Goal: Task Accomplishment & Management: Use online tool/utility

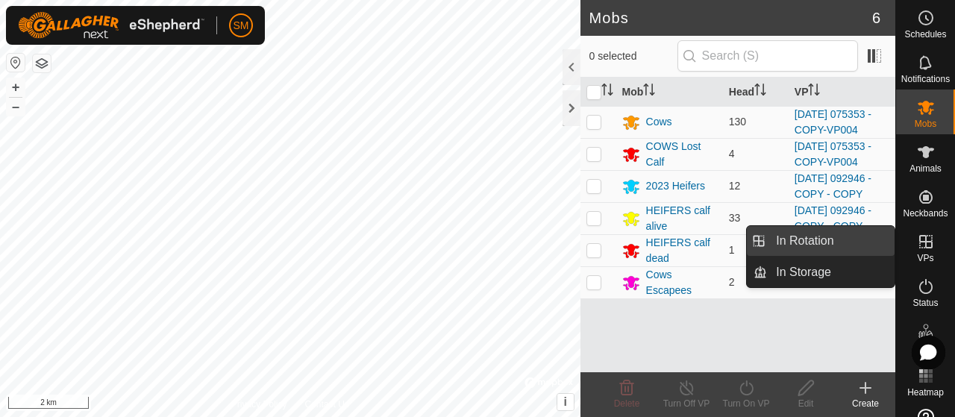
click at [823, 238] on span "In Rotation" at bounding box center [804, 241] width 57 height 18
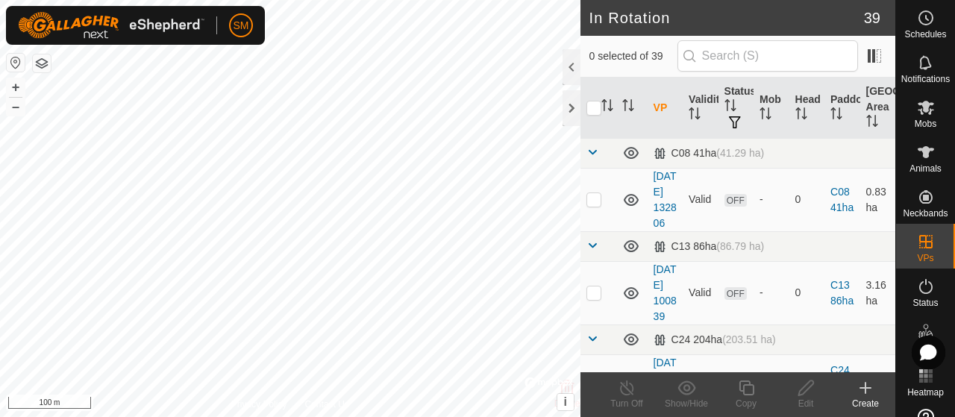
checkbox input "true"
click at [744, 383] on icon at bounding box center [746, 388] width 19 height 18
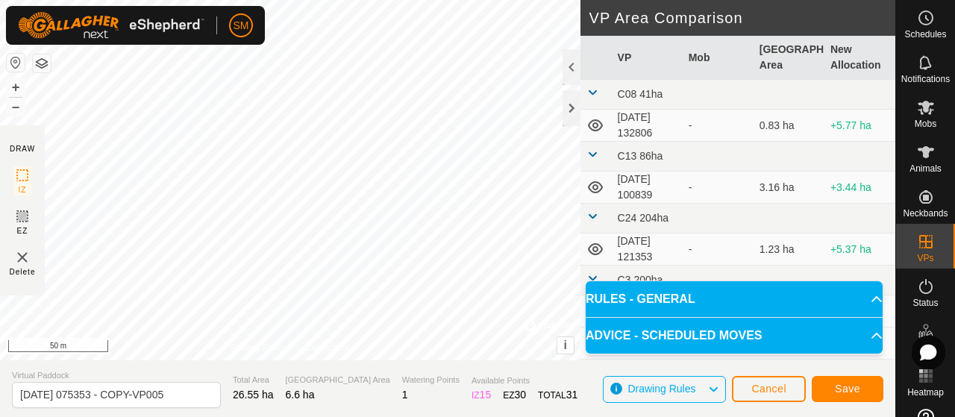
click at [755, 375] on div "Cancel Save" at bounding box center [807, 389] width 151 height 36
click at [836, 391] on span "Save" at bounding box center [847, 389] width 25 height 12
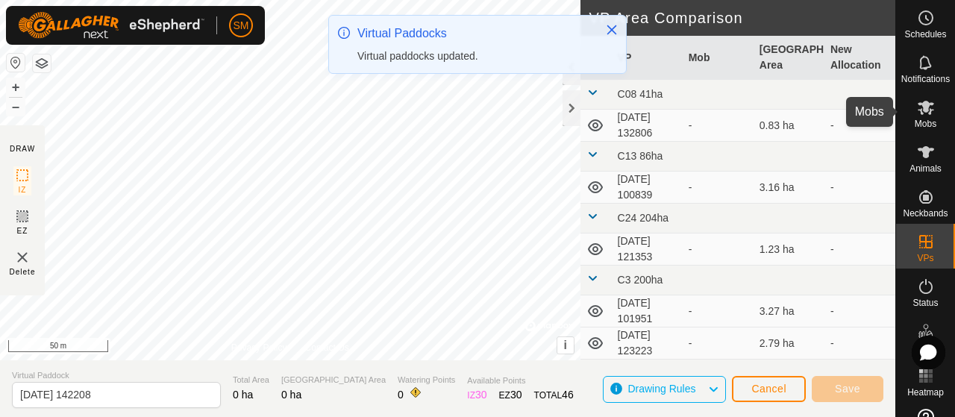
click at [919, 113] on icon at bounding box center [926, 107] width 18 height 18
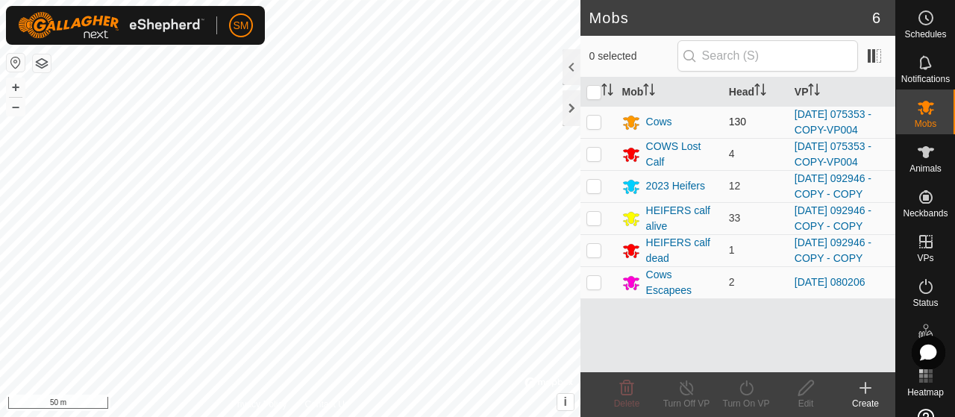
click at [591, 128] on p-checkbox at bounding box center [593, 122] width 15 height 12
checkbox input "true"
click at [597, 160] on p-checkbox at bounding box center [593, 154] width 15 height 12
checkbox input "true"
click at [750, 387] on icon at bounding box center [746, 388] width 19 height 18
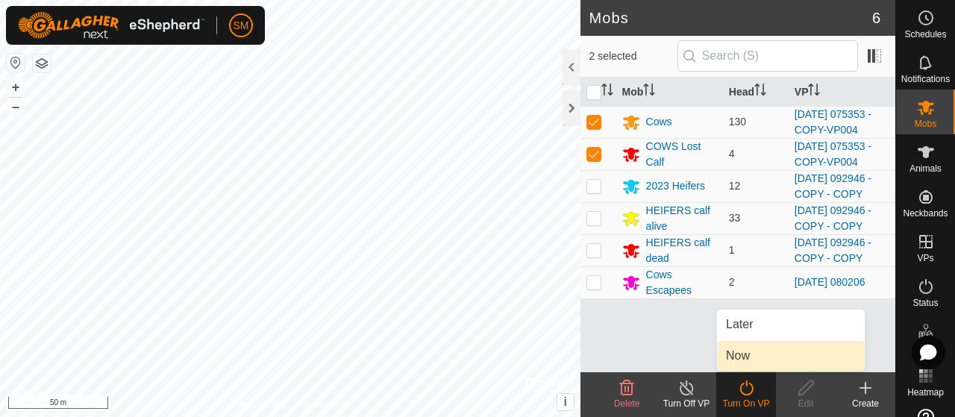
click at [746, 356] on link "Now" at bounding box center [791, 356] width 148 height 30
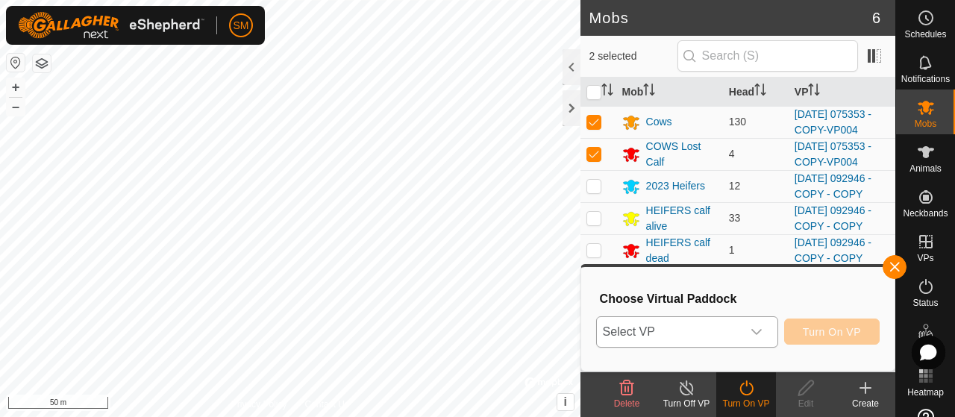
click at [756, 330] on icon "dropdown trigger" at bounding box center [756, 332] width 12 height 12
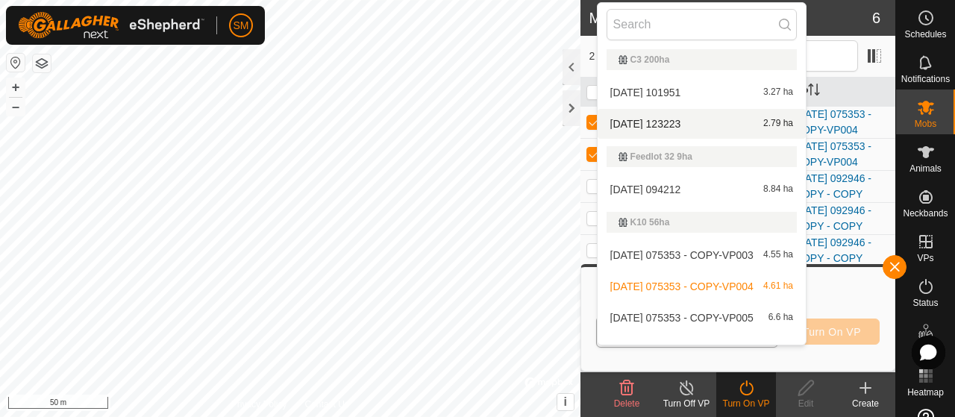
scroll to position [209, 0]
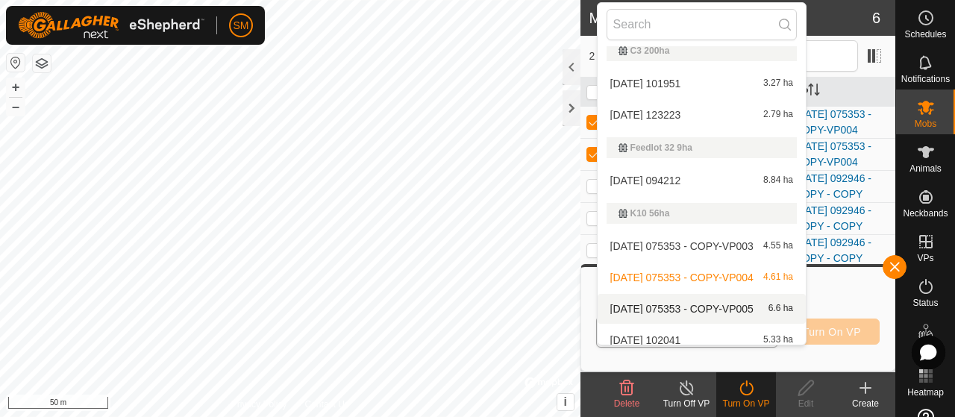
drag, startPoint x: 738, startPoint y: 271, endPoint x: 738, endPoint y: 307, distance: 35.1
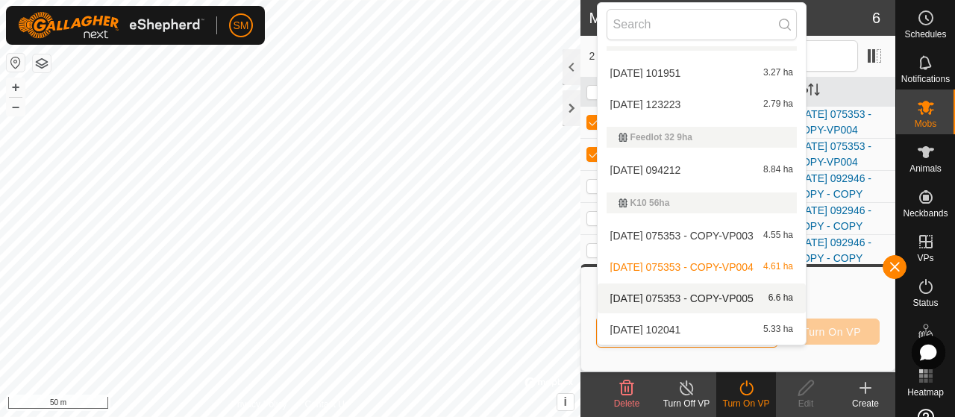
click at [721, 296] on span "[DATE] 075353 - COPY-VP005" at bounding box center [681, 298] width 143 height 10
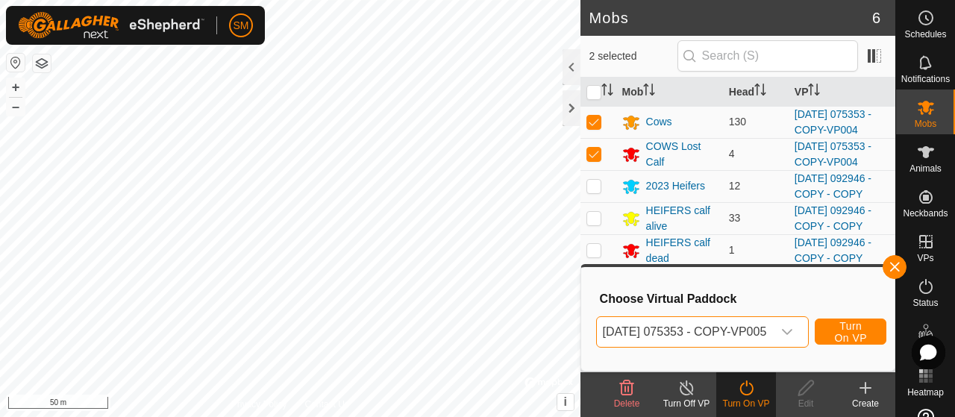
click at [747, 392] on icon at bounding box center [746, 388] width 19 height 18
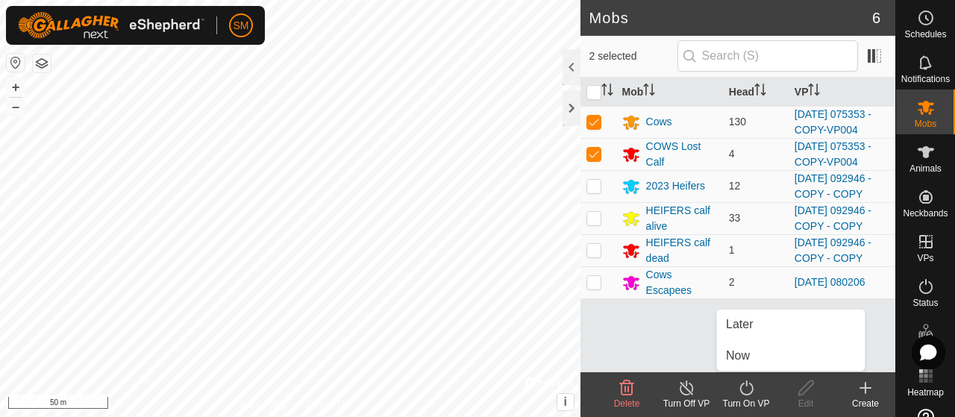
click at [747, 392] on icon at bounding box center [746, 388] width 19 height 18
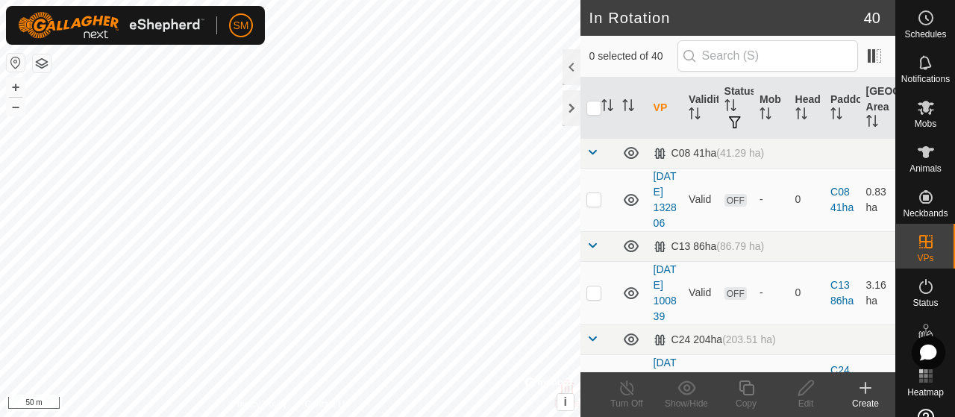
checkbox input "true"
click at [922, 104] on icon at bounding box center [925, 108] width 16 height 14
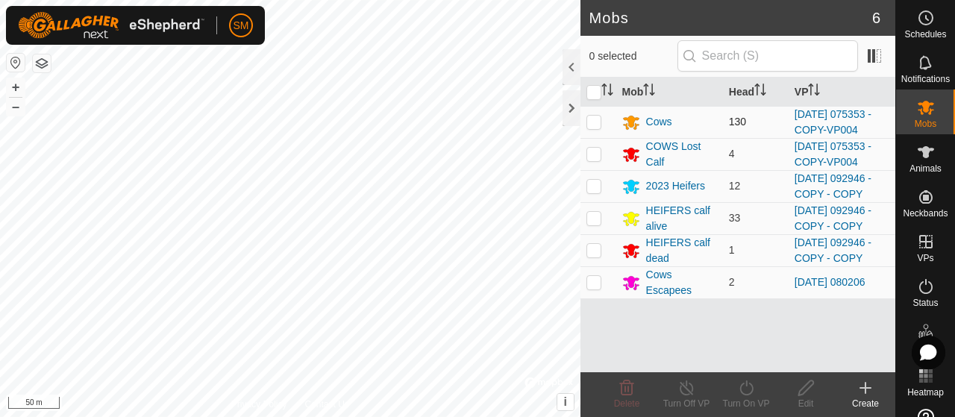
click at [594, 128] on p-checkbox at bounding box center [593, 122] width 15 height 12
checkbox input "true"
click at [600, 160] on p-tablecheckbox at bounding box center [593, 154] width 15 height 12
checkbox input "true"
click at [743, 385] on icon at bounding box center [746, 388] width 19 height 18
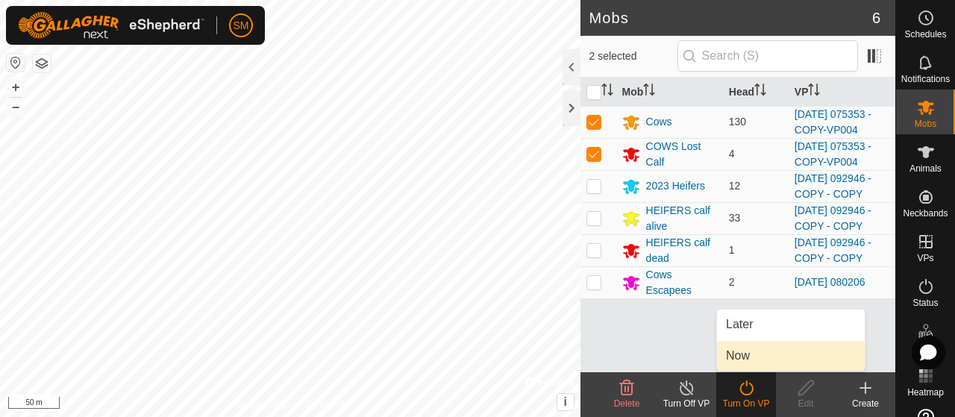
click at [738, 357] on link "Now" at bounding box center [791, 356] width 148 height 30
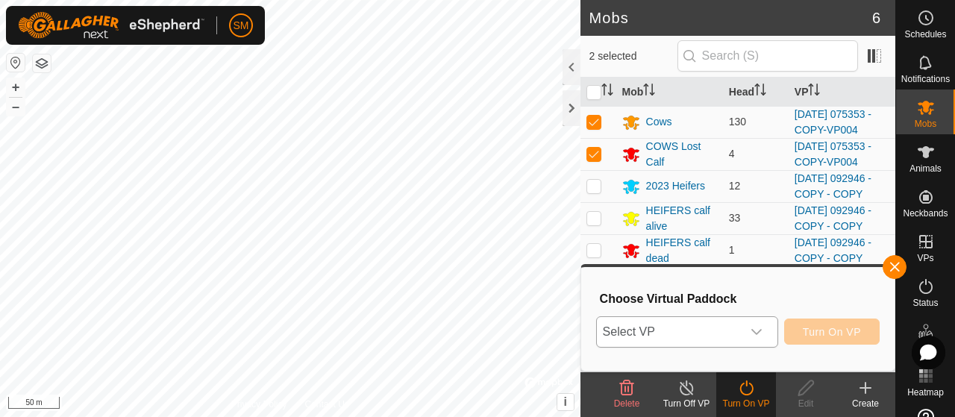
click at [758, 329] on icon "dropdown trigger" at bounding box center [756, 332] width 12 height 12
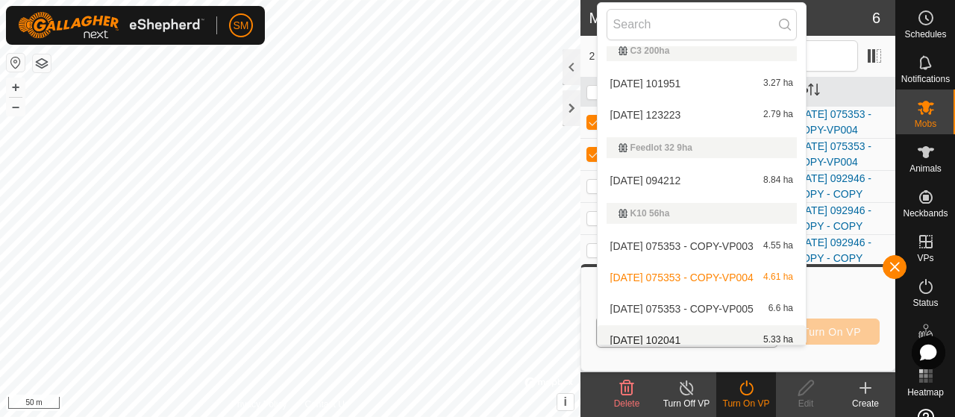
scroll to position [219, 0]
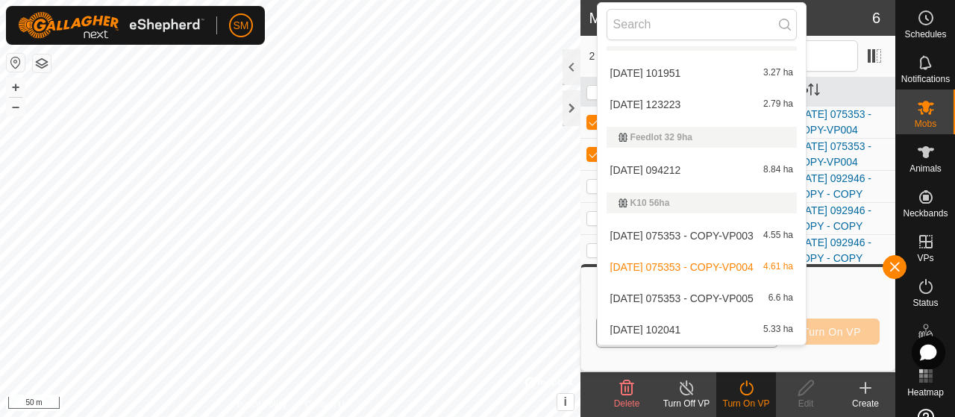
click at [753, 293] on li "[DATE] 075353 - COPY-VP005 6.6 ha" at bounding box center [701, 298] width 208 height 30
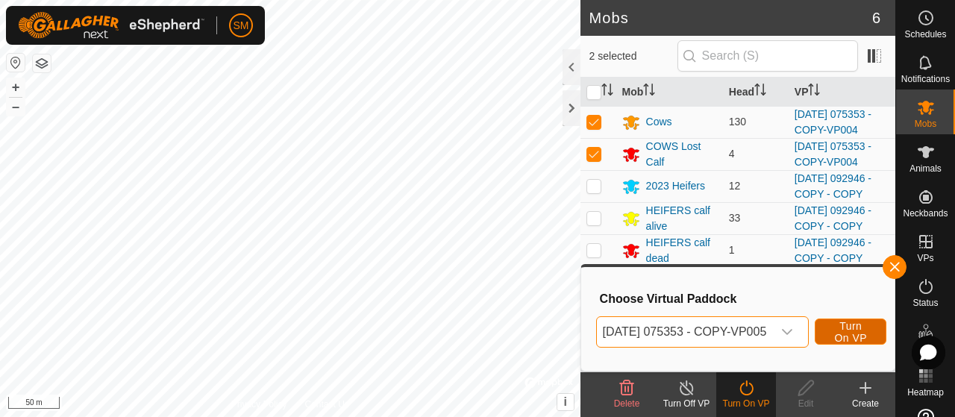
click at [867, 336] on span "Turn On VP" at bounding box center [850, 332] width 34 height 24
